Goal: Book appointment/travel/reservation

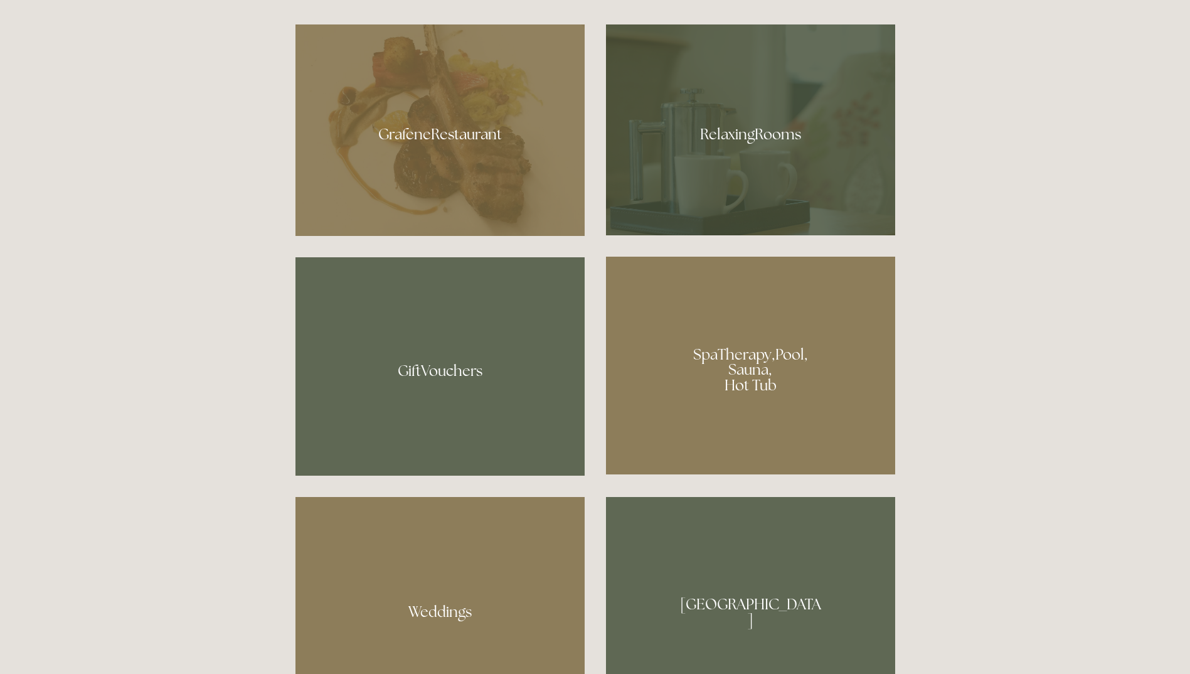
scroll to position [941, 0]
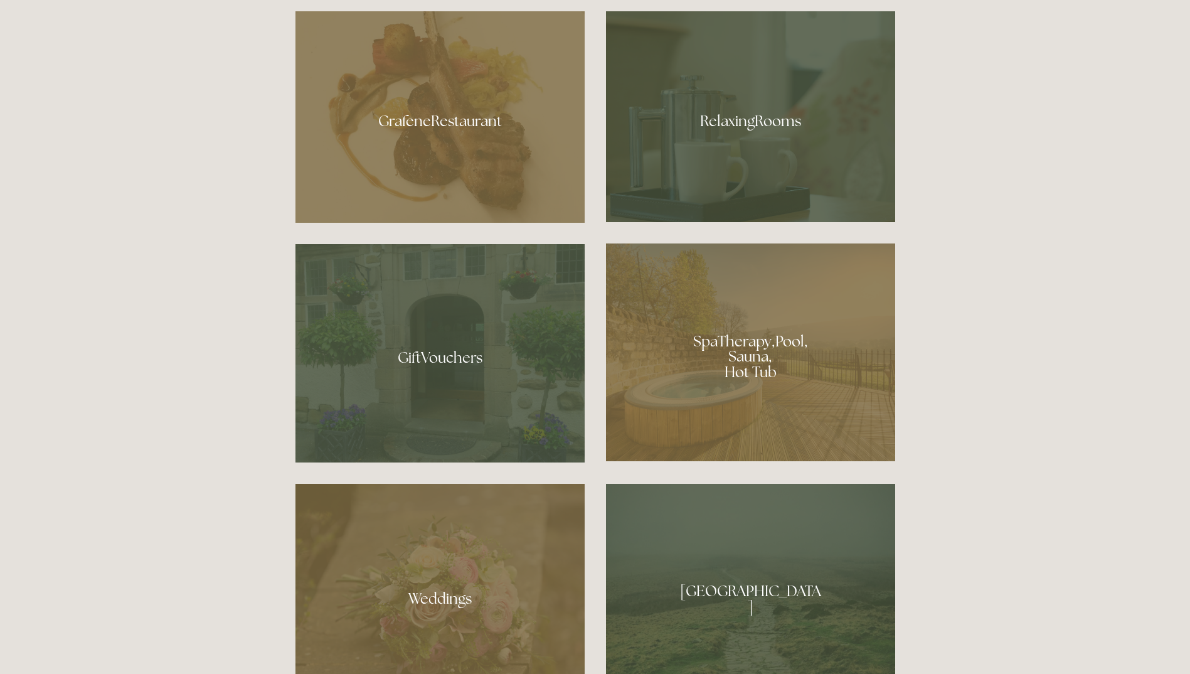
click at [703, 398] on div at bounding box center [750, 352] width 289 height 218
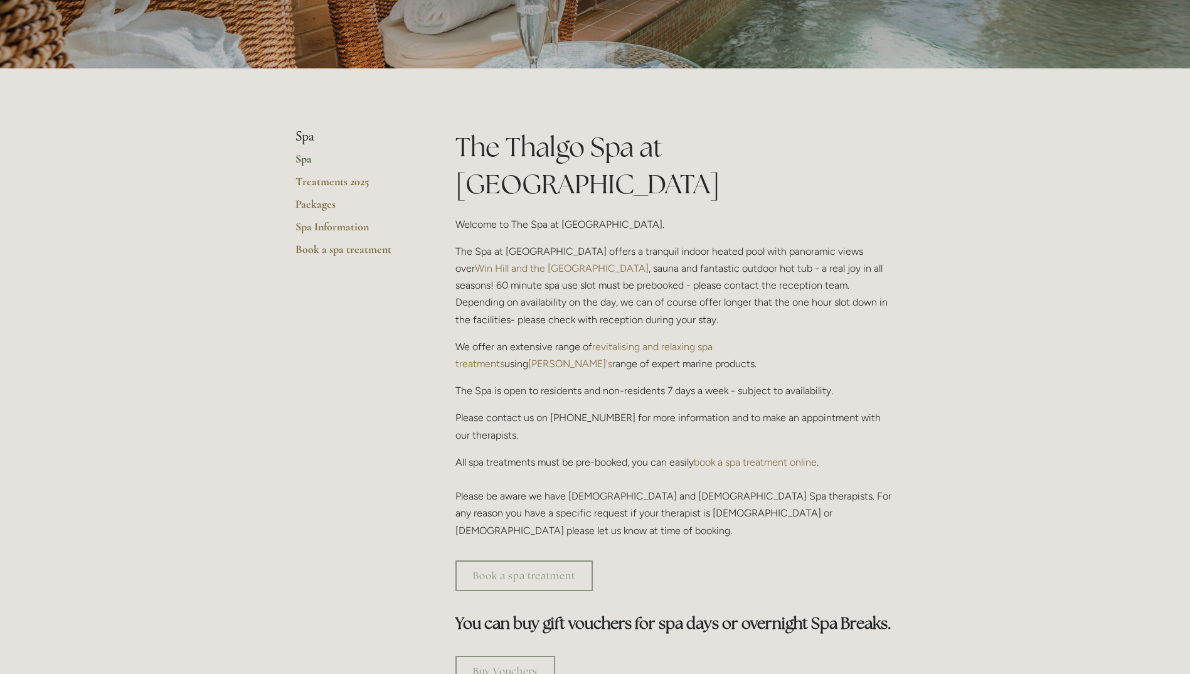
scroll to position [125, 0]
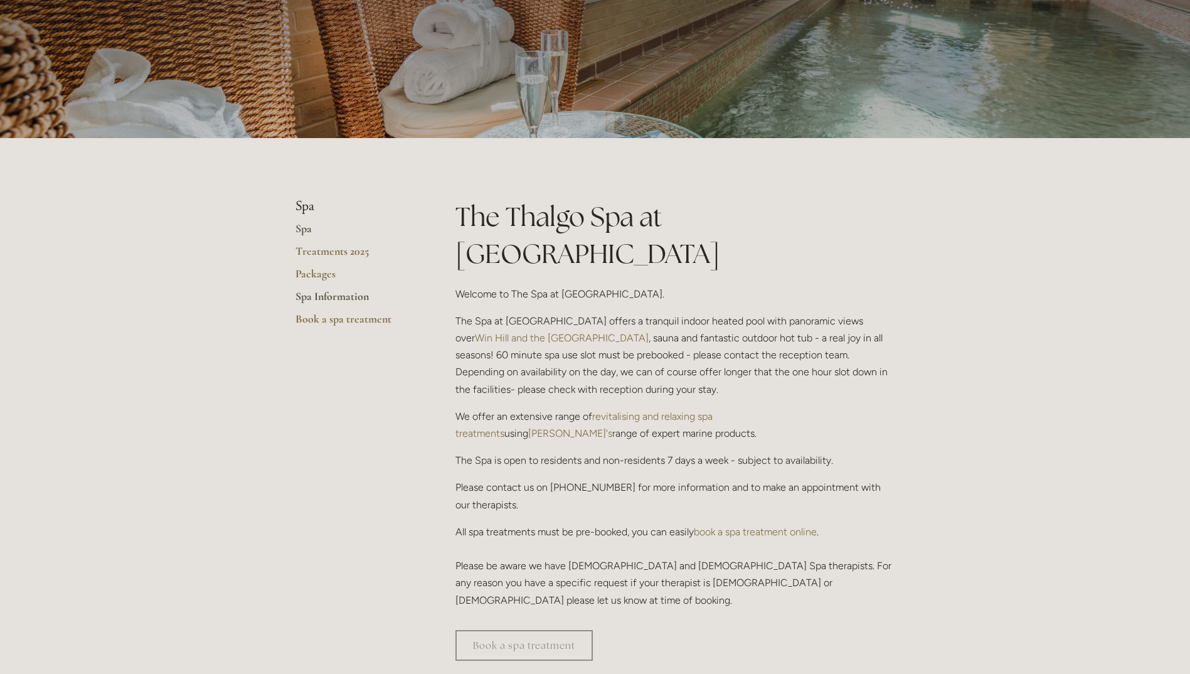
click at [331, 298] on link "Spa Information" at bounding box center [355, 300] width 120 height 23
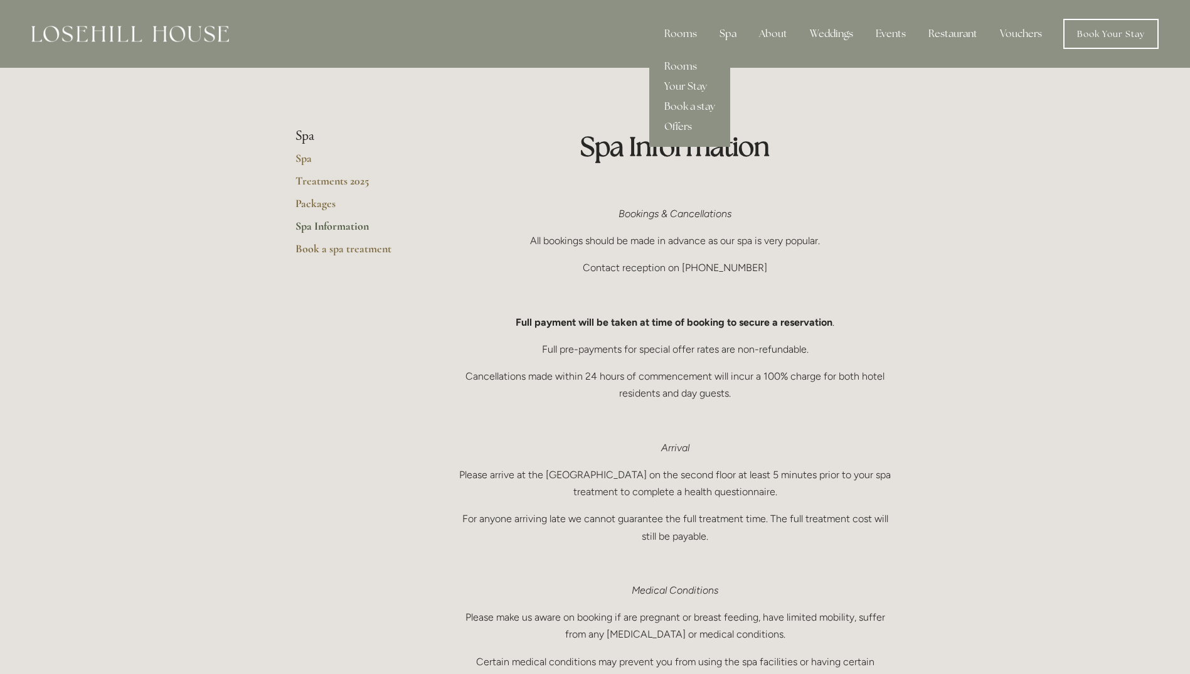
click at [686, 122] on link "Offers" at bounding box center [689, 127] width 81 height 20
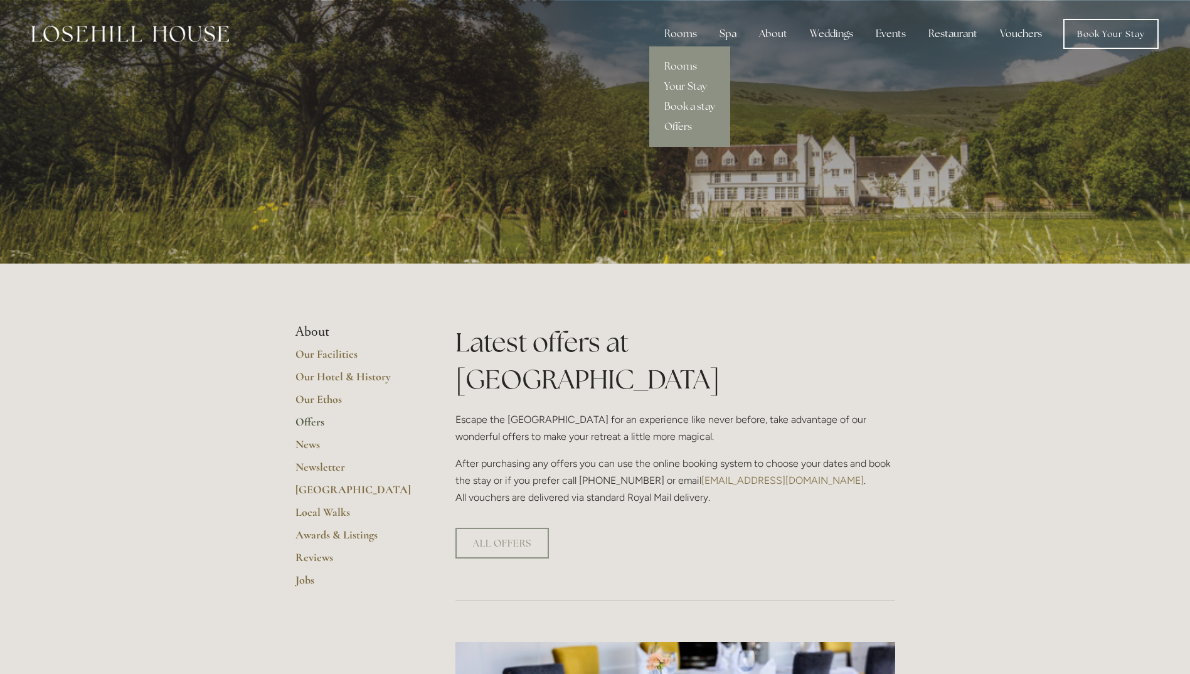
click at [686, 107] on link "Book a stay" at bounding box center [689, 107] width 81 height 20
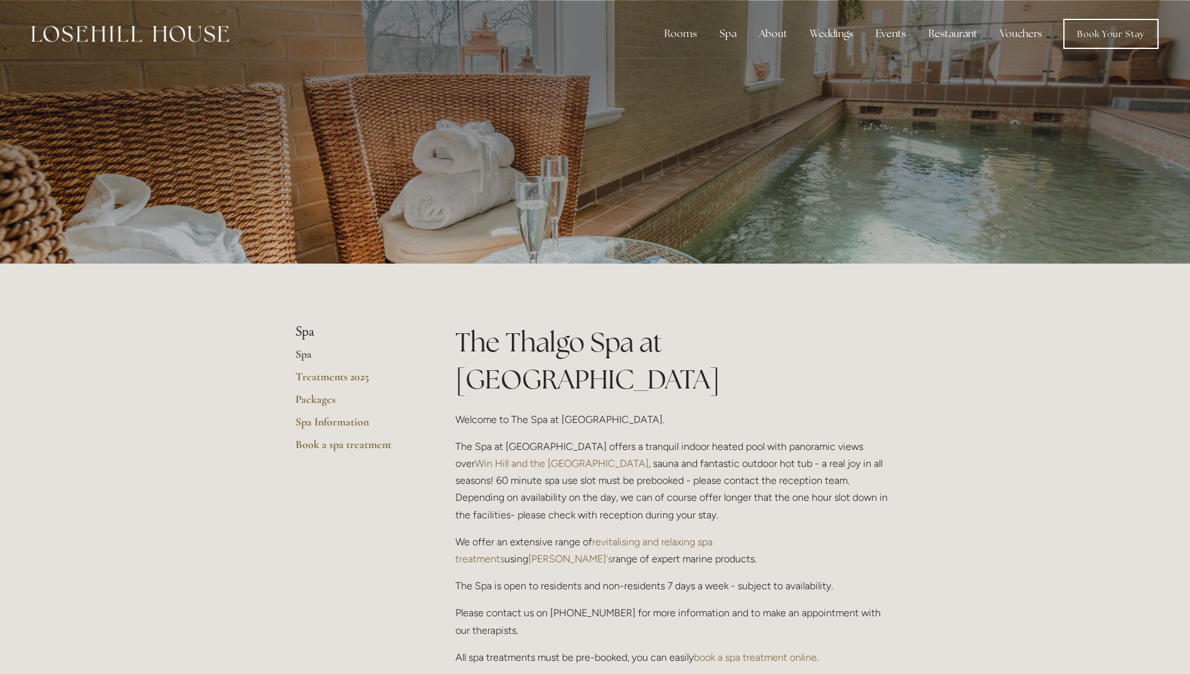
scroll to position [125, 0]
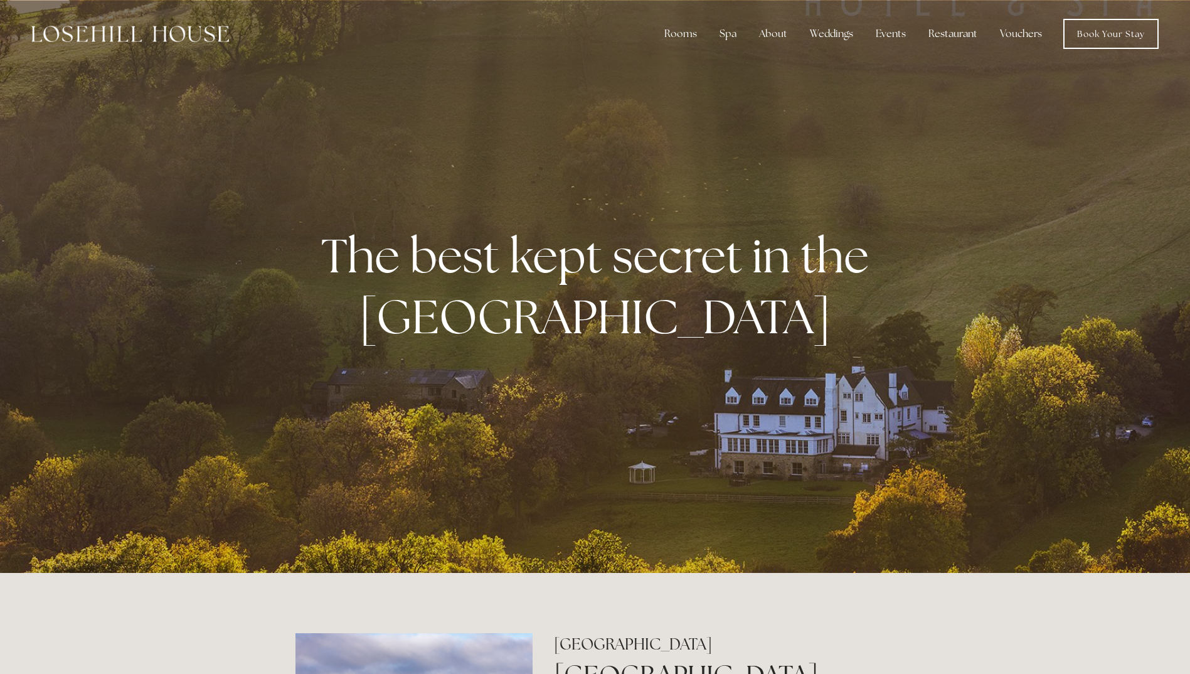
scroll to position [941, 0]
